Goal: Information Seeking & Learning: Learn about a topic

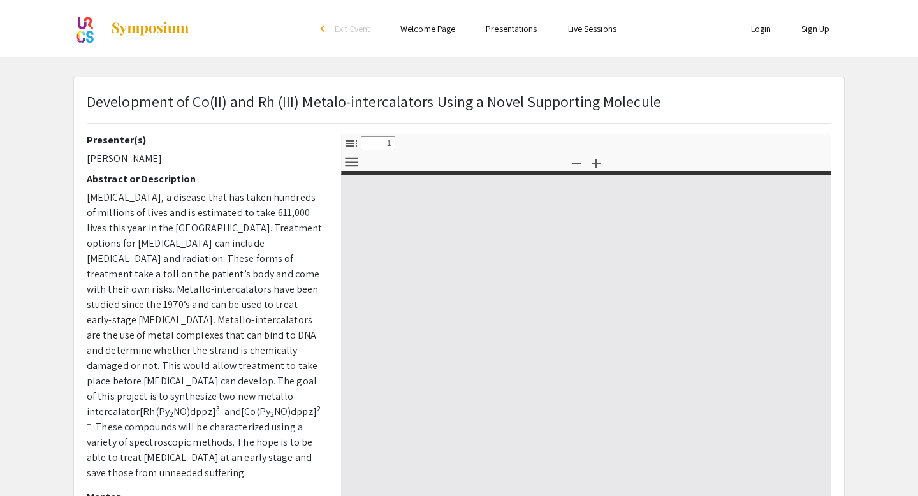
select select "custom"
type input "0"
select select "custom"
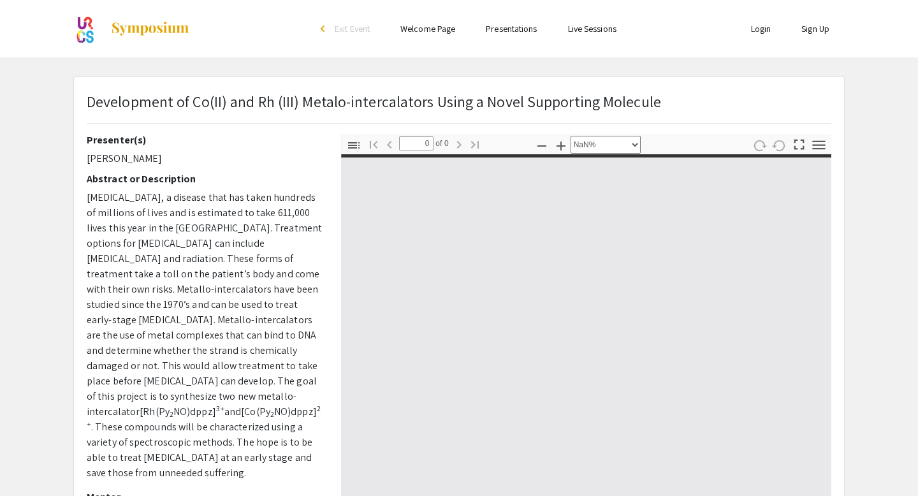
type input "1"
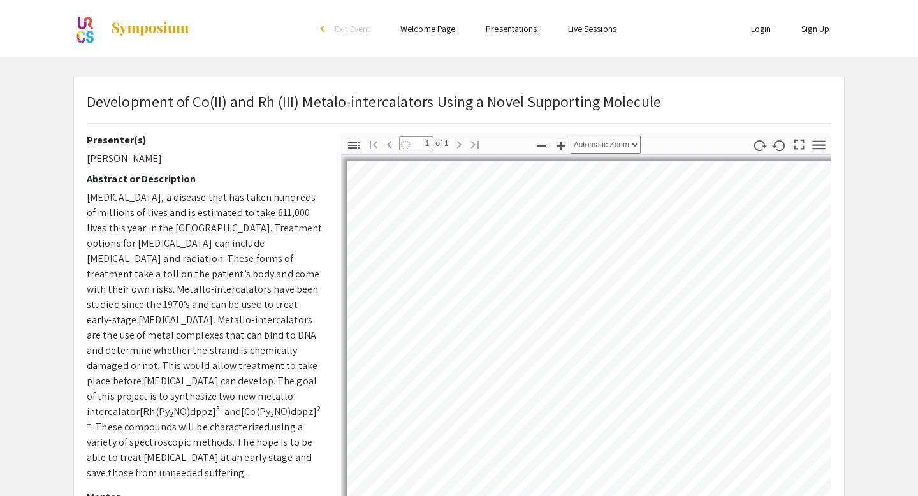
select select "auto"
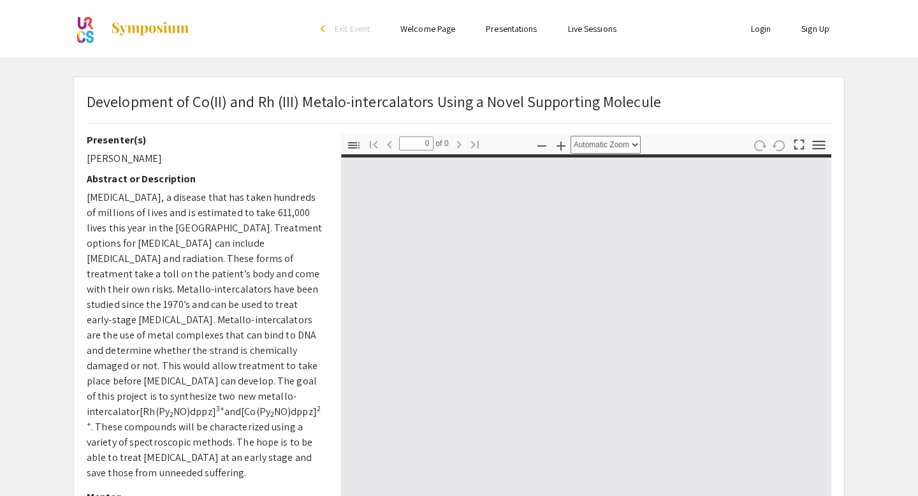
select select "custom"
type input "1"
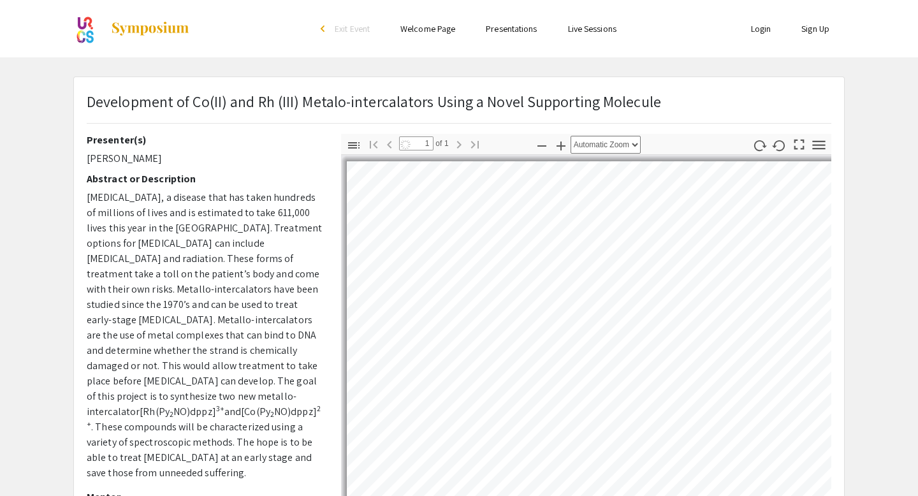
select select "auto"
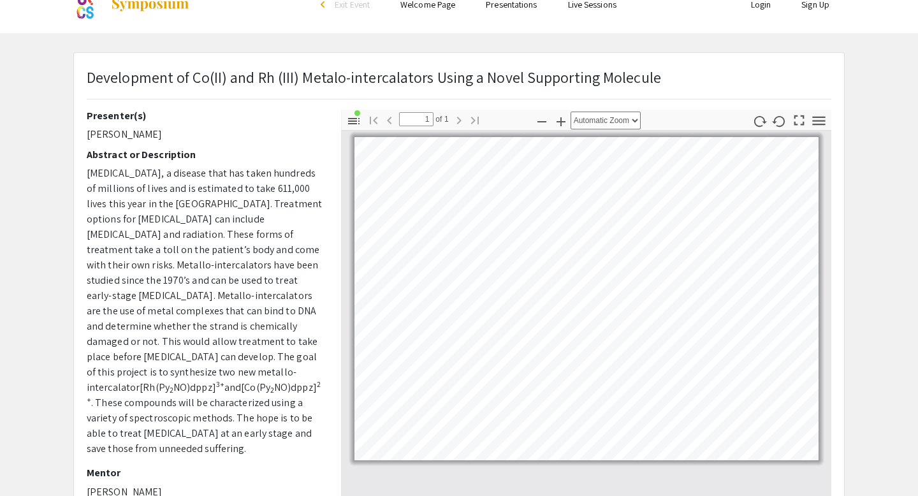
scroll to position [31, 0]
